Goal: Navigation & Orientation: Find specific page/section

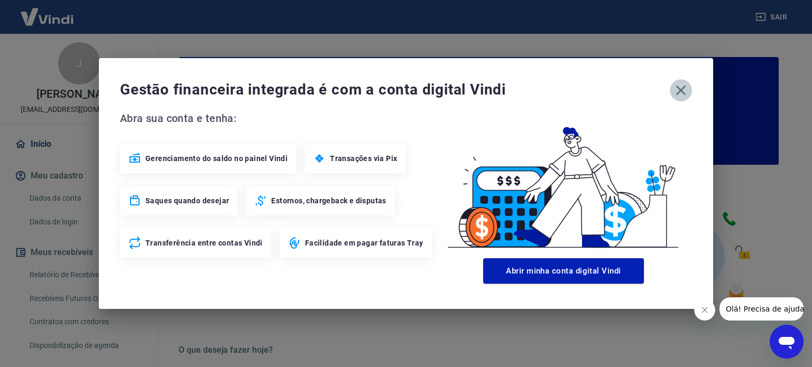
click at [676, 88] on icon "button" at bounding box center [680, 90] width 17 height 17
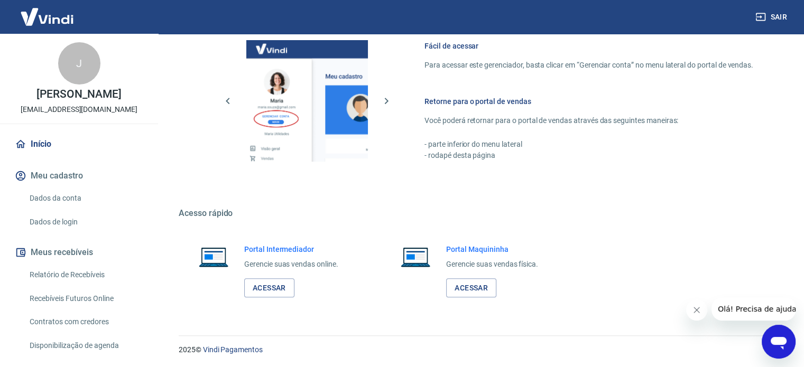
scroll to position [577, 0]
click at [273, 287] on link "Acessar" at bounding box center [269, 288] width 50 height 20
